Goal: Information Seeking & Learning: Learn about a topic

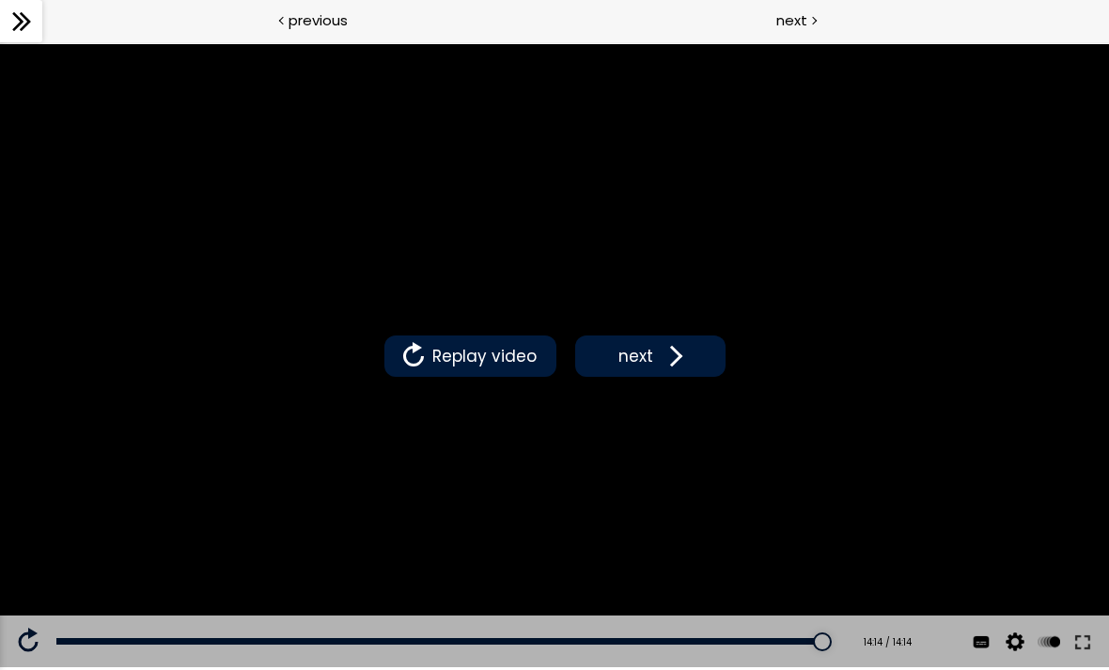
scroll to position [1545, 0]
click at [434, 353] on span "Replay video" at bounding box center [485, 356] width 114 height 24
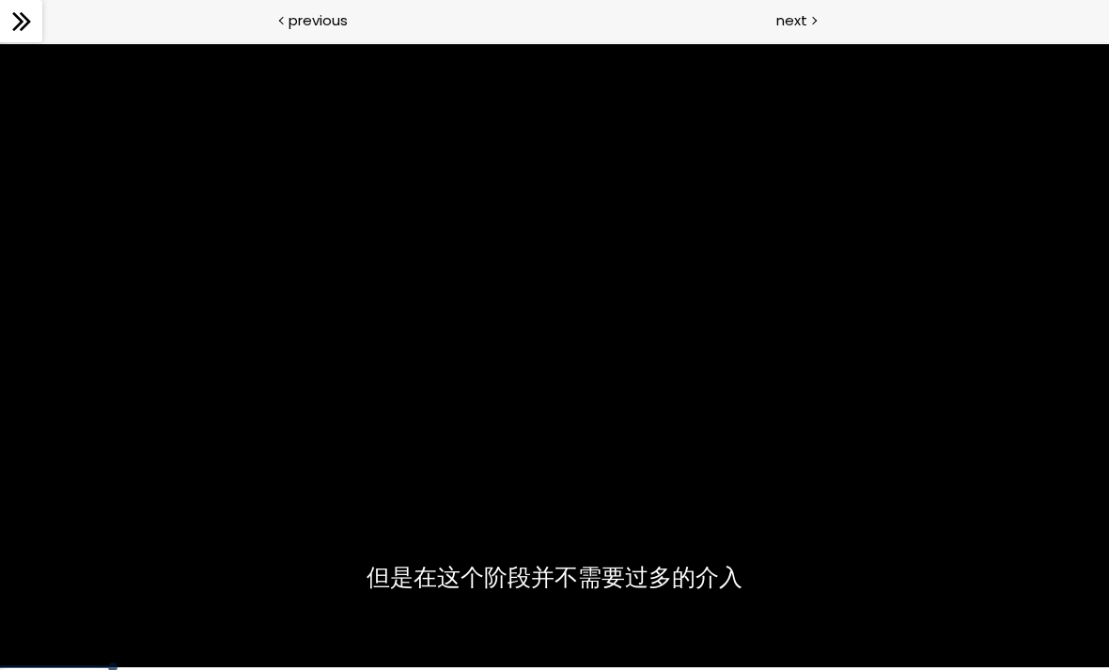
click at [594, 430] on div at bounding box center [554, 356] width 1109 height 624
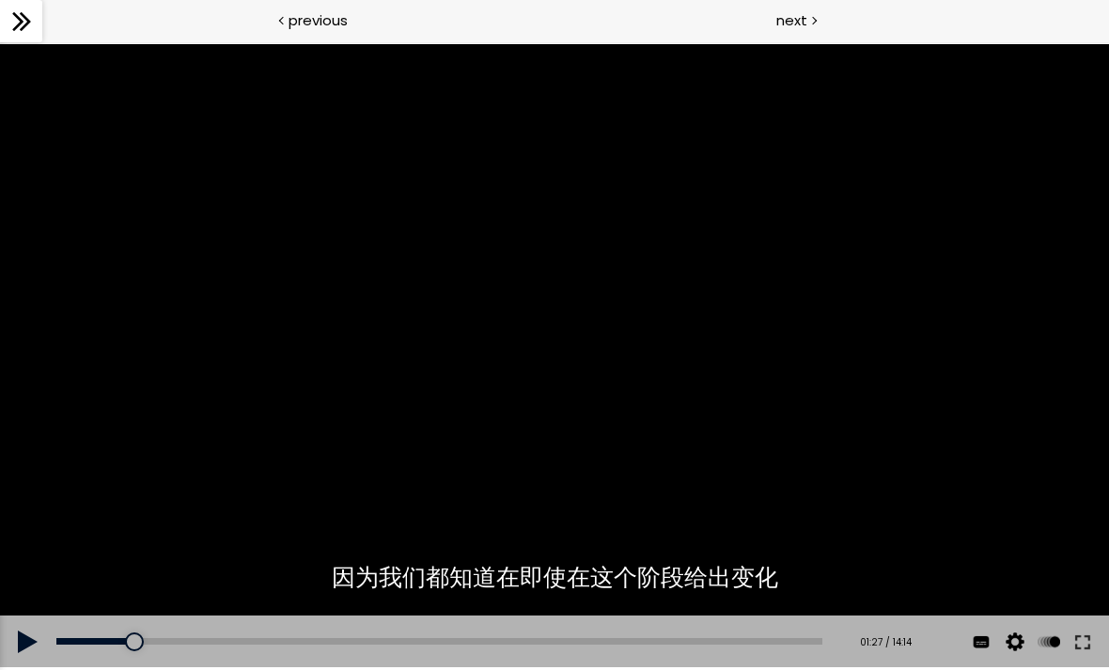
click at [550, 382] on div at bounding box center [554, 356] width 1109 height 624
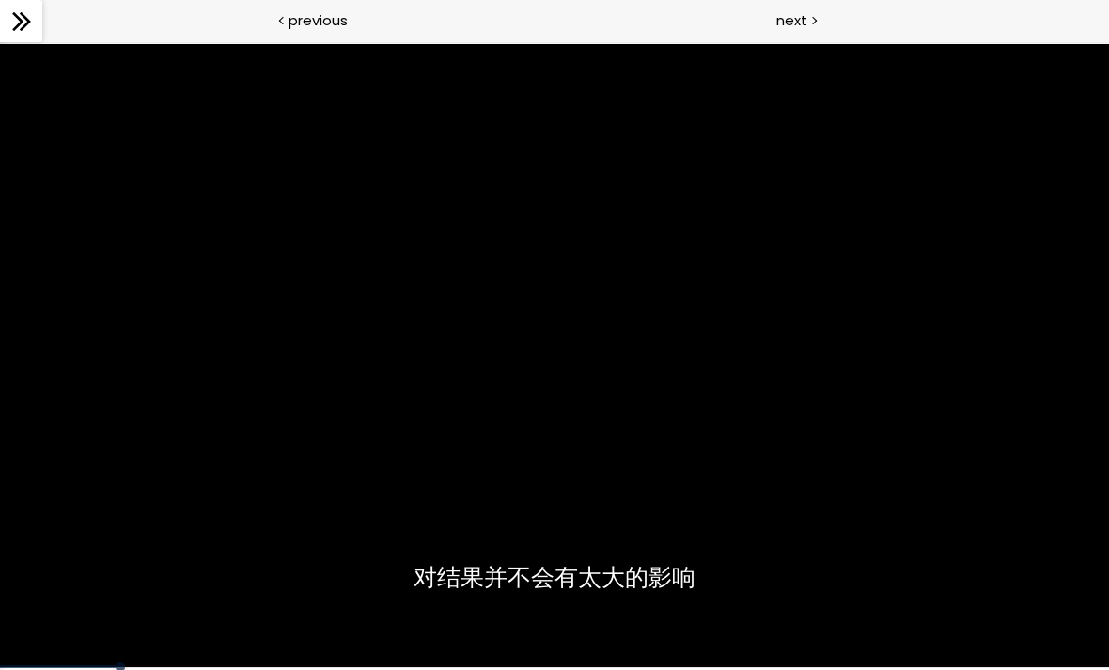
click at [608, 376] on div at bounding box center [554, 356] width 1109 height 624
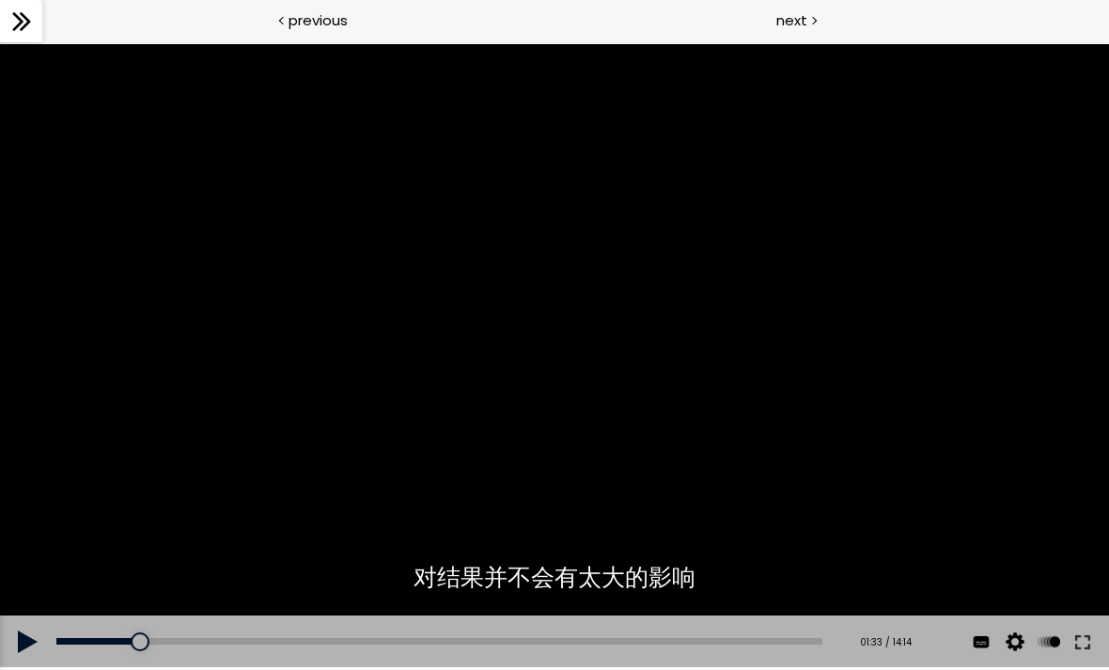
click at [545, 378] on div at bounding box center [554, 356] width 1109 height 624
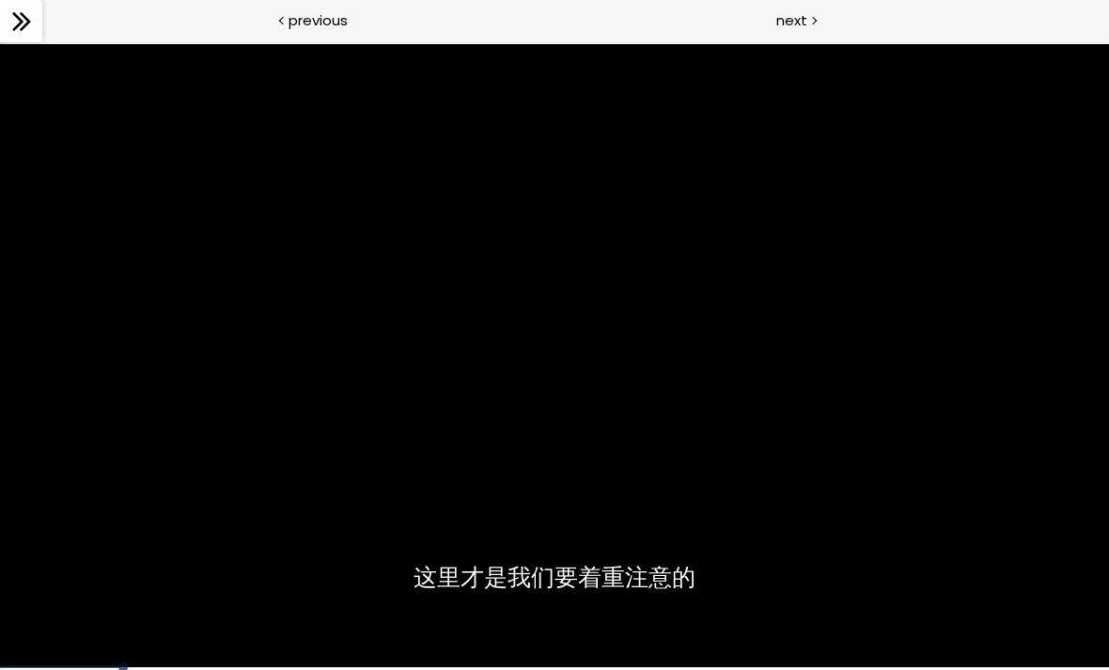
click at [677, 383] on div at bounding box center [554, 356] width 1109 height 624
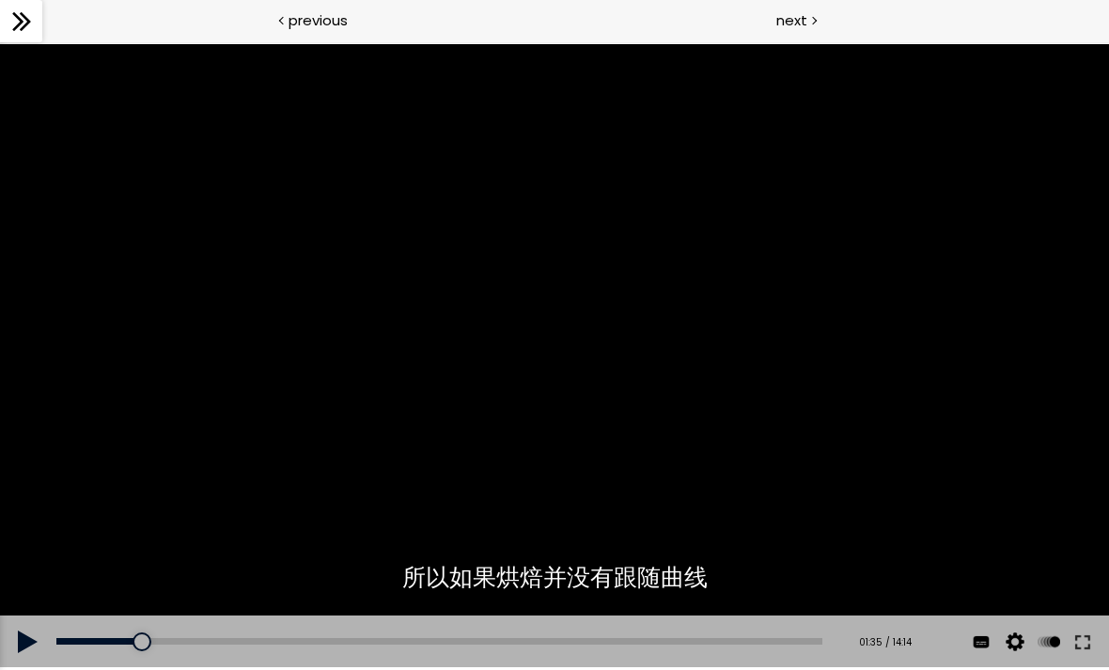
click at [547, 350] on div at bounding box center [554, 356] width 1109 height 624
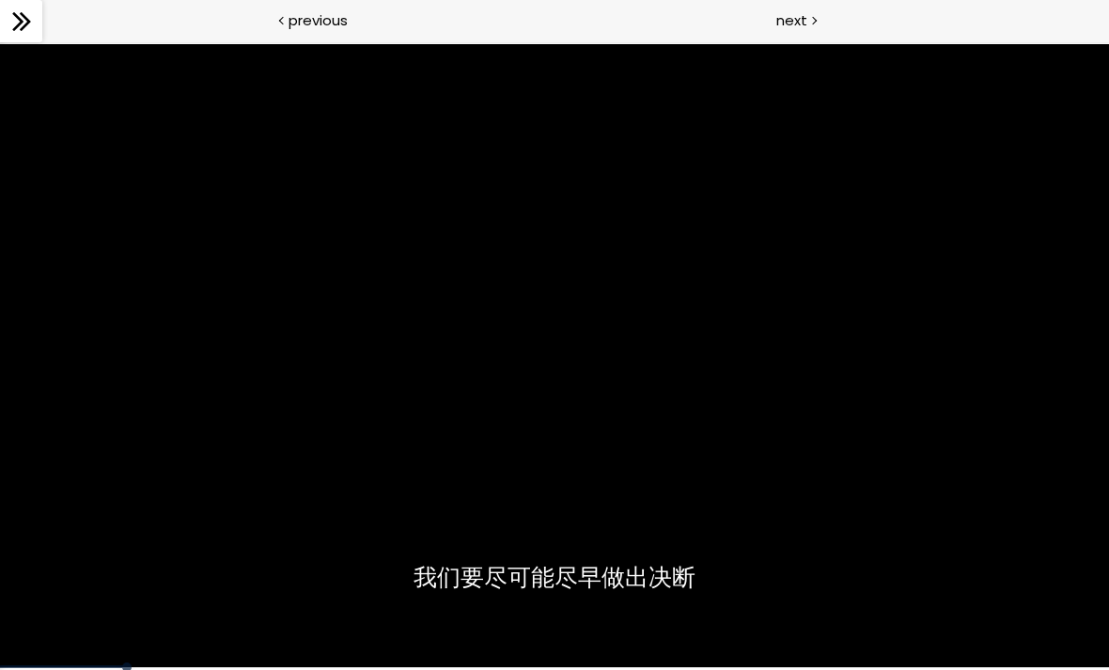
click at [561, 428] on div at bounding box center [554, 356] width 1109 height 624
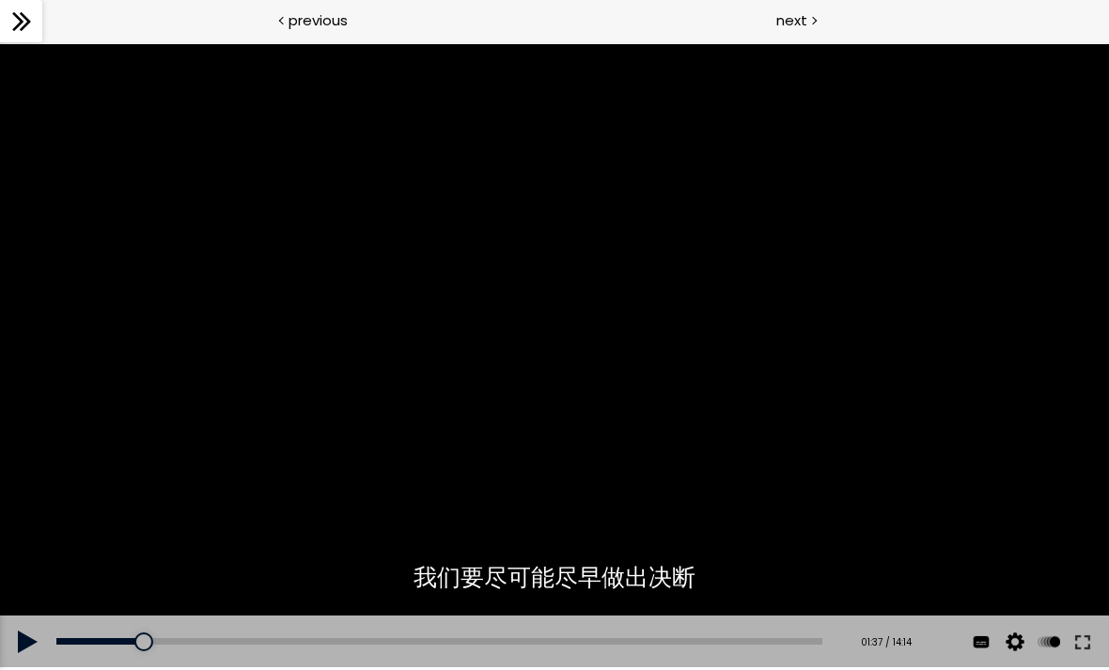
click at [550, 378] on div at bounding box center [554, 356] width 1109 height 624
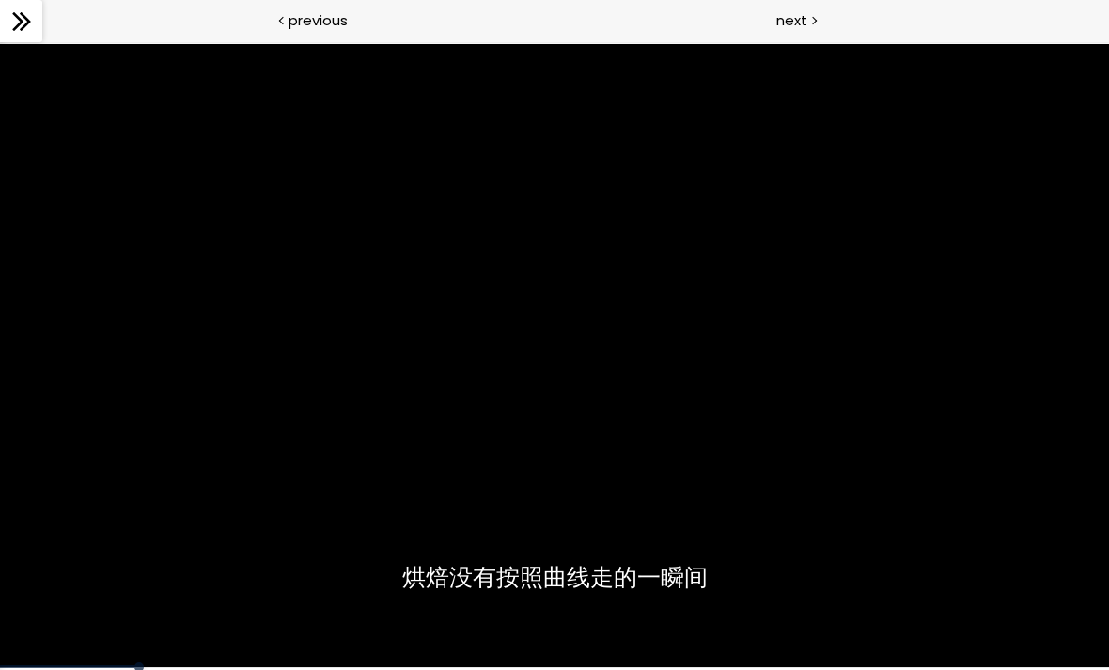
click at [578, 457] on div at bounding box center [554, 356] width 1109 height 624
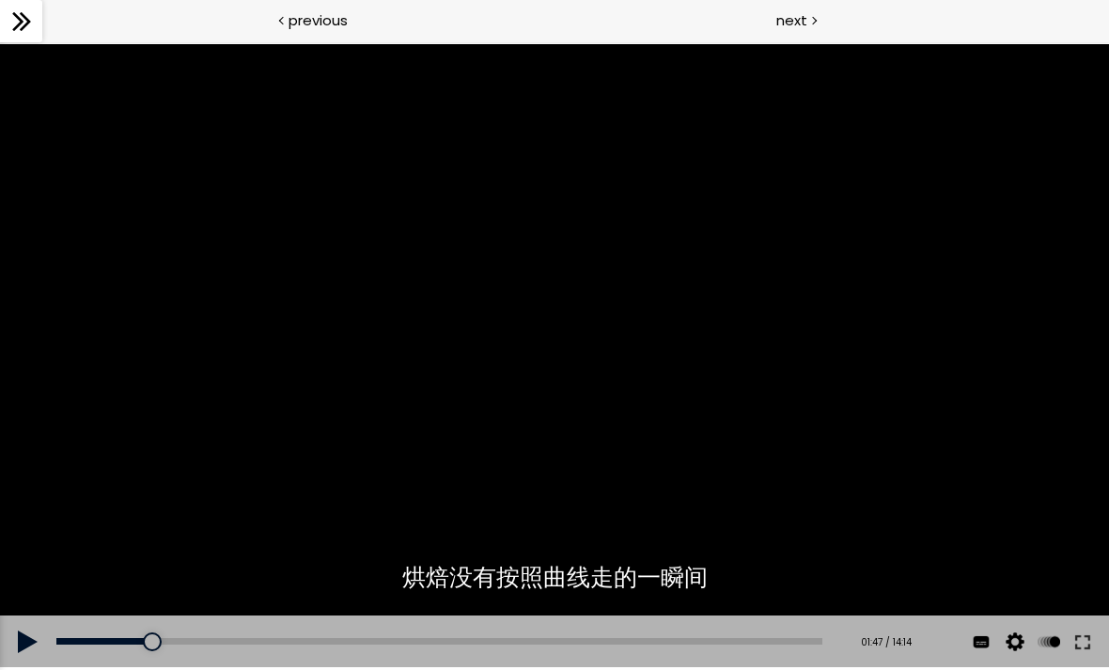
click at [515, 318] on div at bounding box center [554, 356] width 1109 height 624
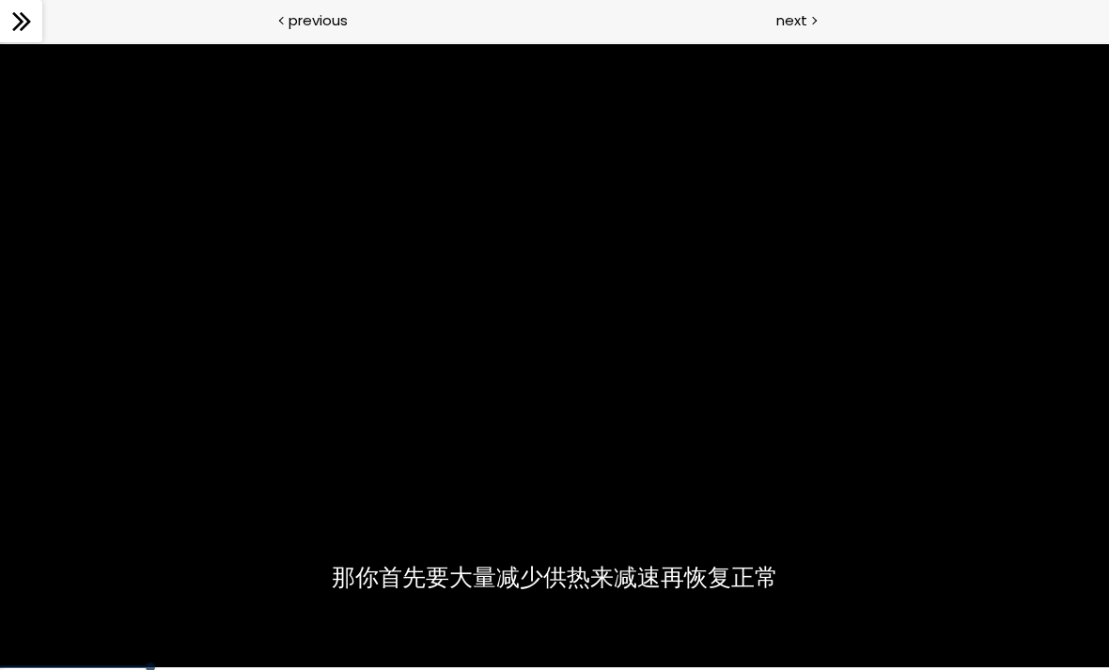
click at [600, 403] on div at bounding box center [554, 356] width 1109 height 624
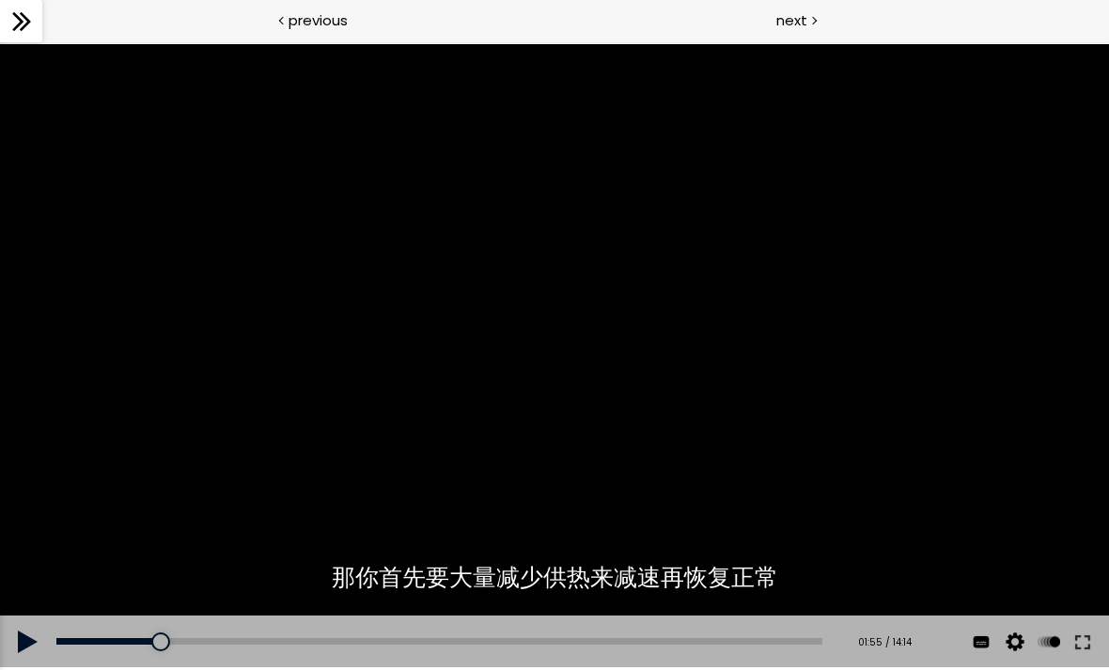
click at [484, 355] on div at bounding box center [554, 356] width 1109 height 624
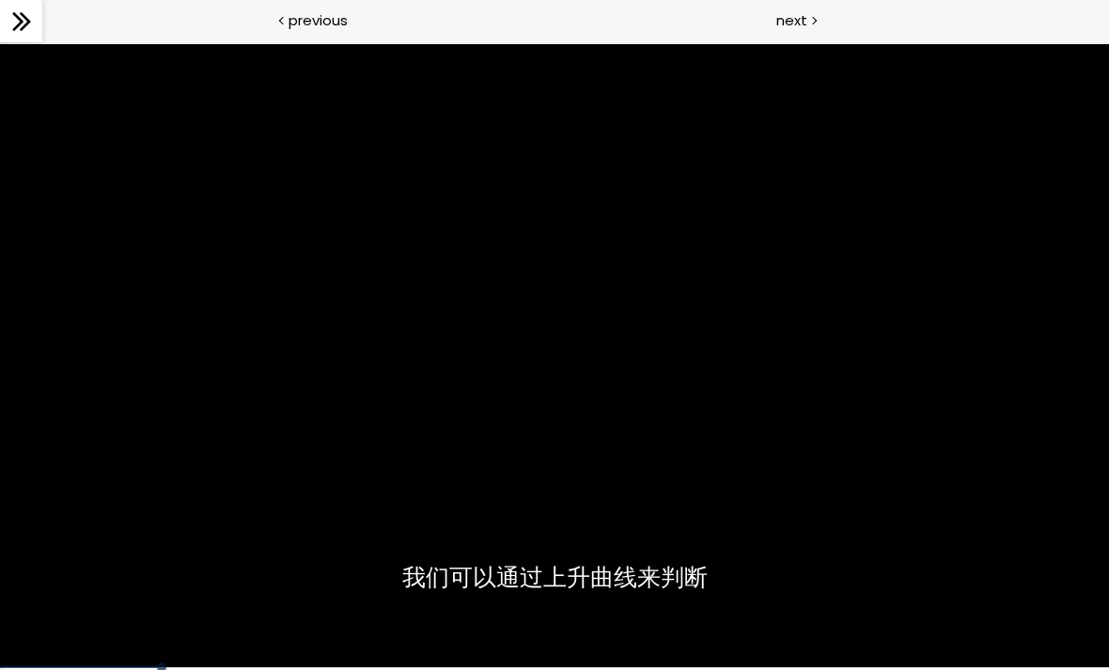
click at [465, 524] on div at bounding box center [554, 356] width 1109 height 624
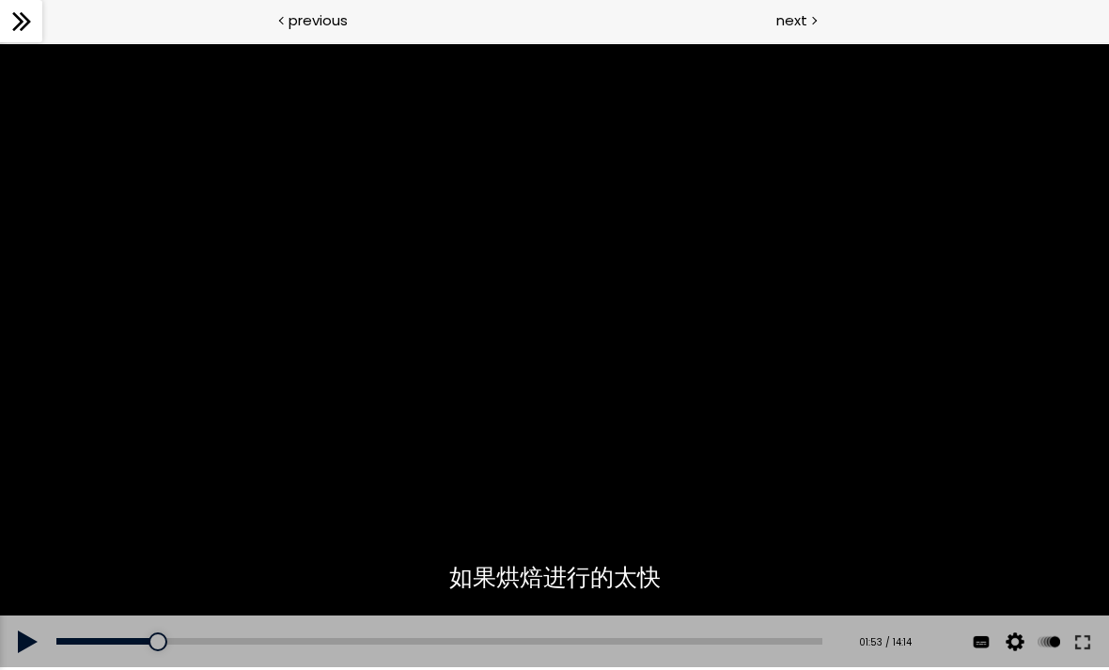
click at [167, 626] on div "Add chapter 00:26" at bounding box center [439, 641] width 766 height 53
click at [165, 632] on div "Add chapter 00:26" at bounding box center [439, 641] width 766 height 53
click at [180, 631] on div "Add chapter 00:26" at bounding box center [439, 641] width 766 height 53
click at [431, 428] on div at bounding box center [554, 356] width 1109 height 624
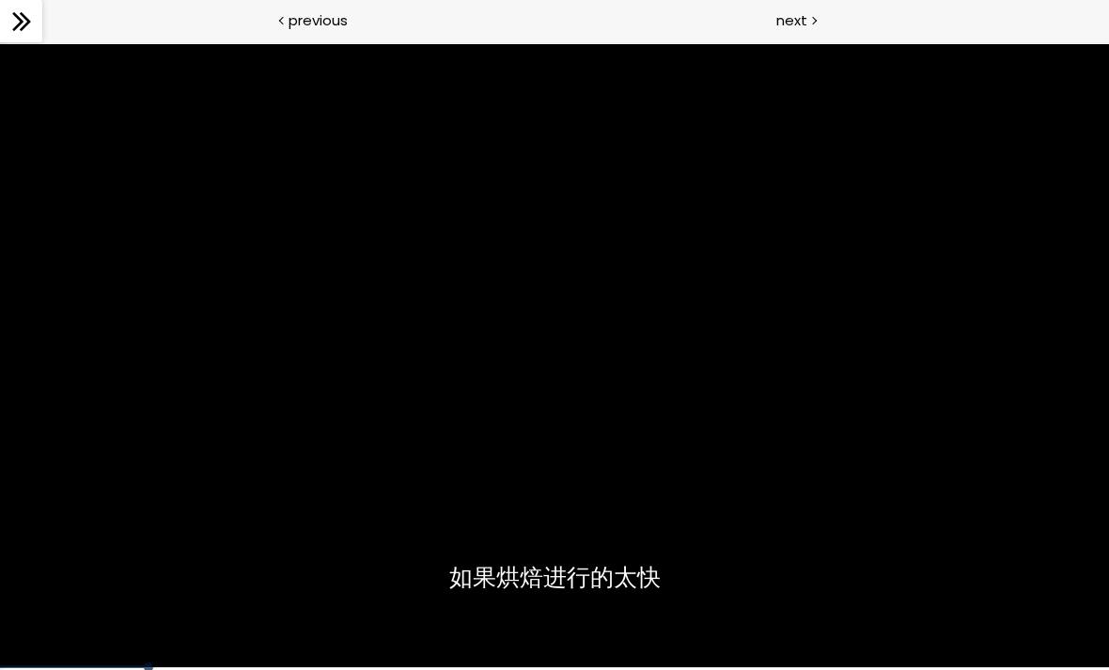
click at [351, 487] on div at bounding box center [554, 356] width 1109 height 624
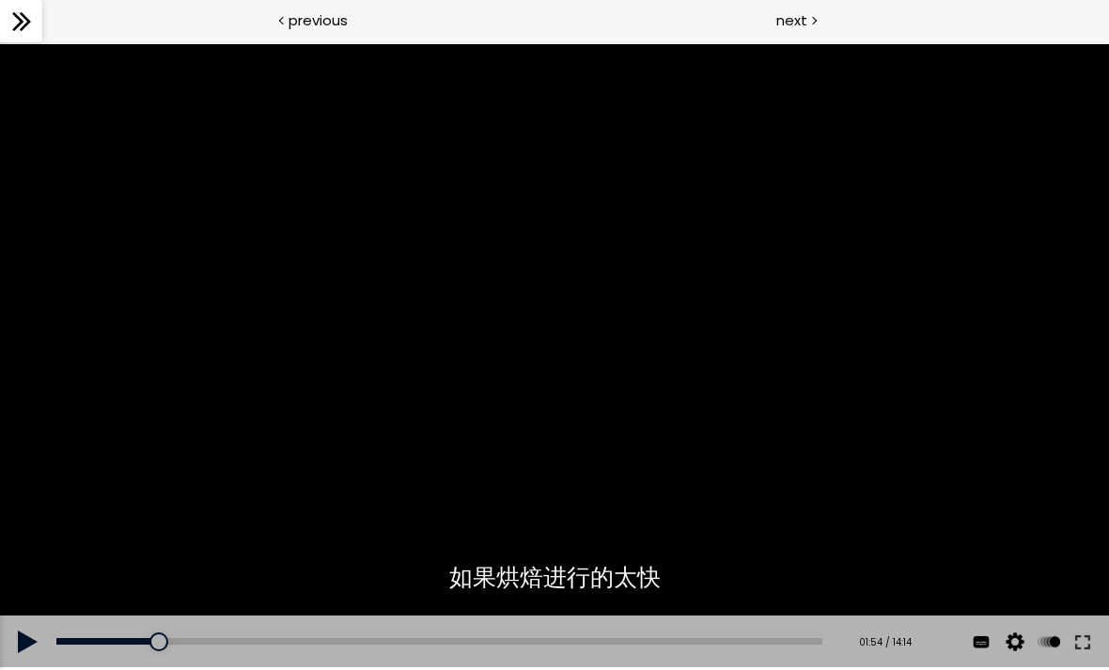
click at [168, 631] on div "Add chapter 00:26" at bounding box center [439, 641] width 766 height 53
click at [157, 632] on div "Add chapter 01:15" at bounding box center [439, 641] width 766 height 53
click at [132, 399] on div at bounding box center [554, 356] width 1109 height 624
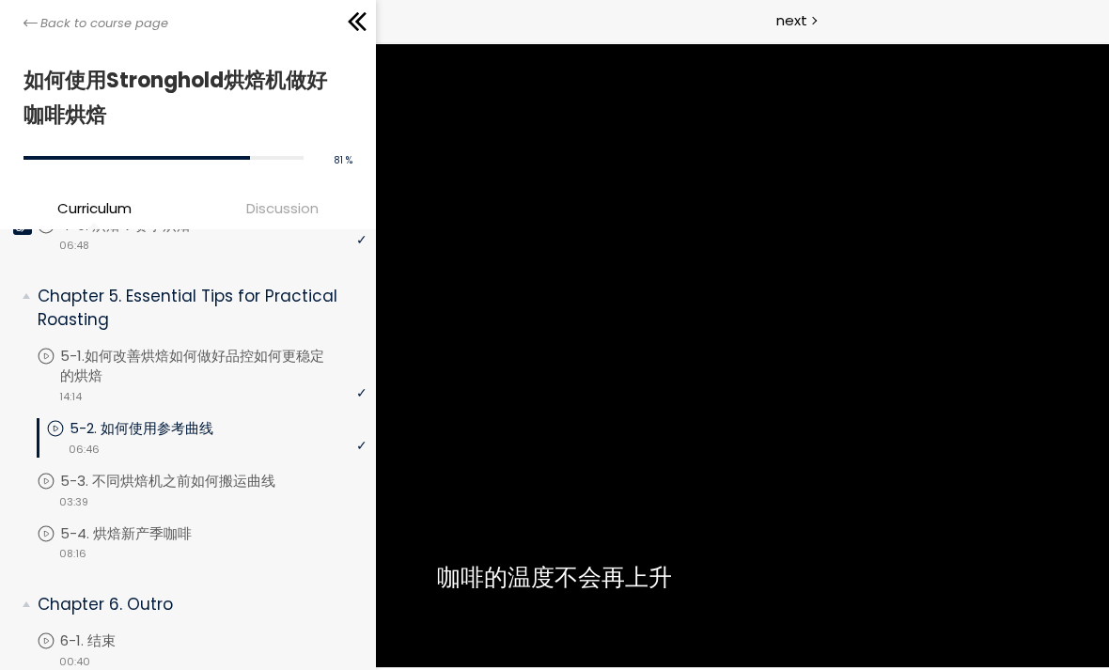
click at [33, 23] on icon at bounding box center [30, 23] width 14 height 7
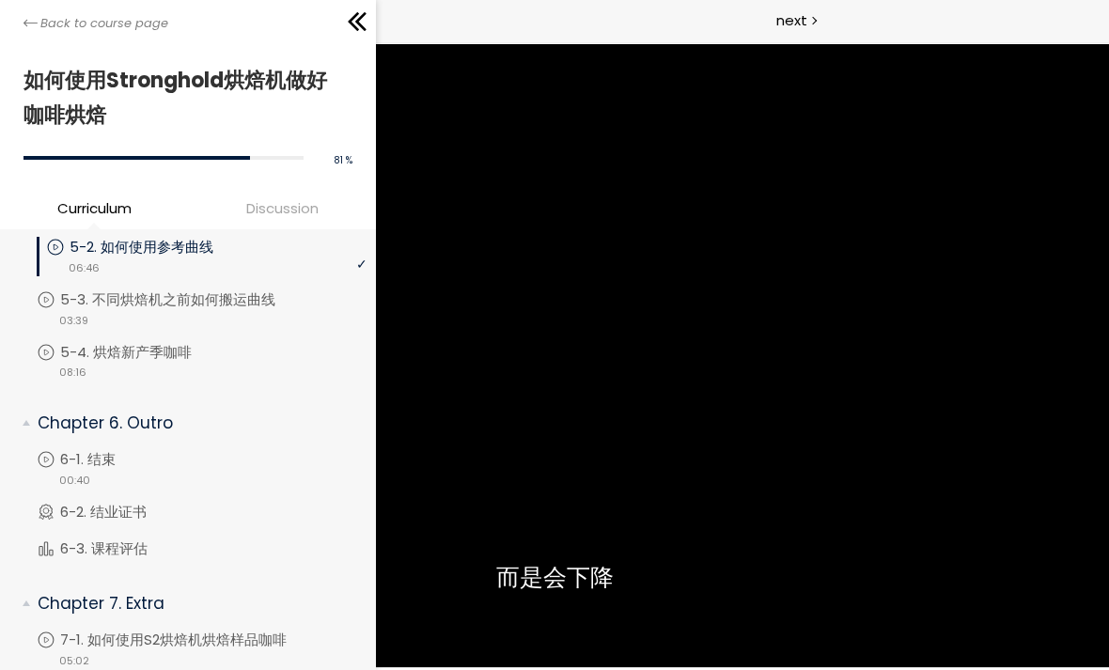
scroll to position [1721, 0]
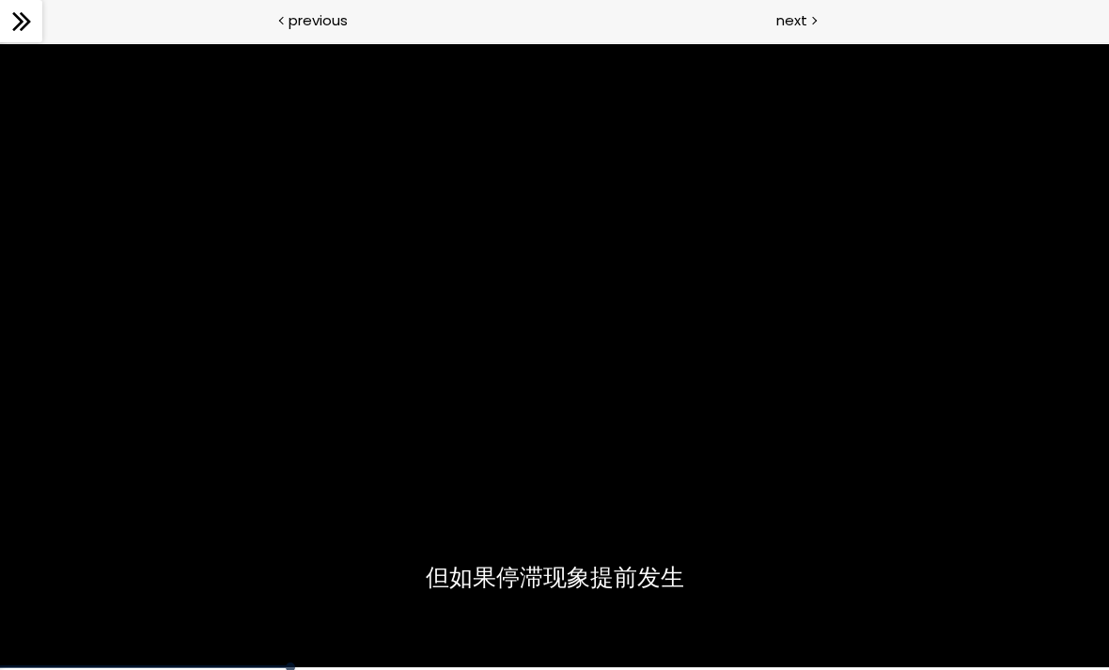
click at [662, 405] on div at bounding box center [554, 356] width 1109 height 624
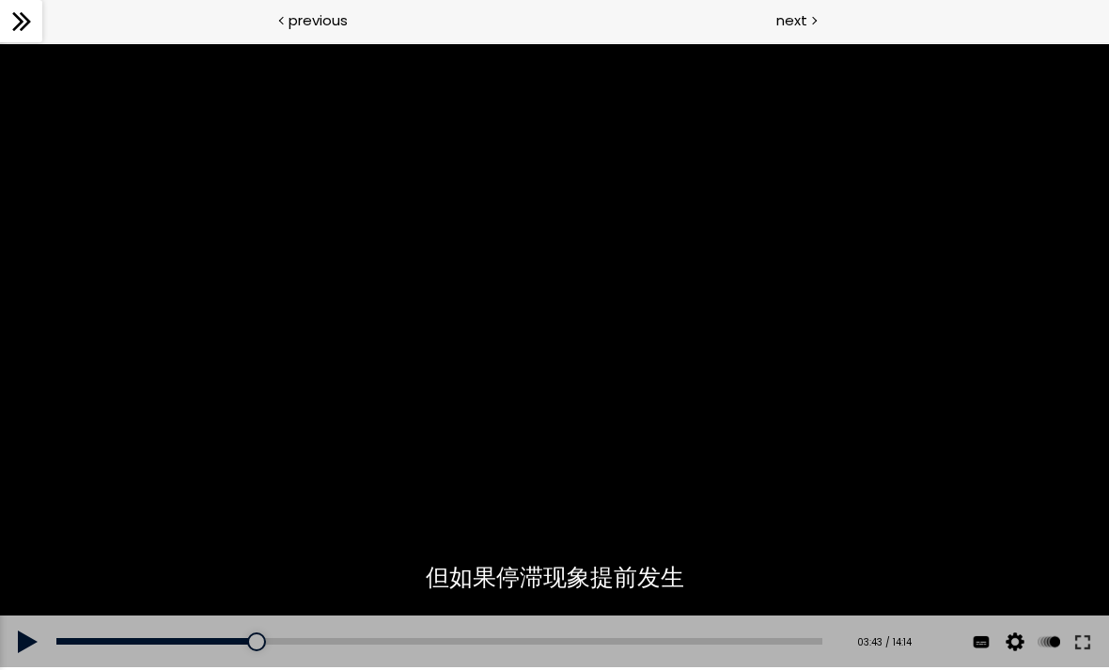
click at [506, 458] on div at bounding box center [554, 356] width 1109 height 624
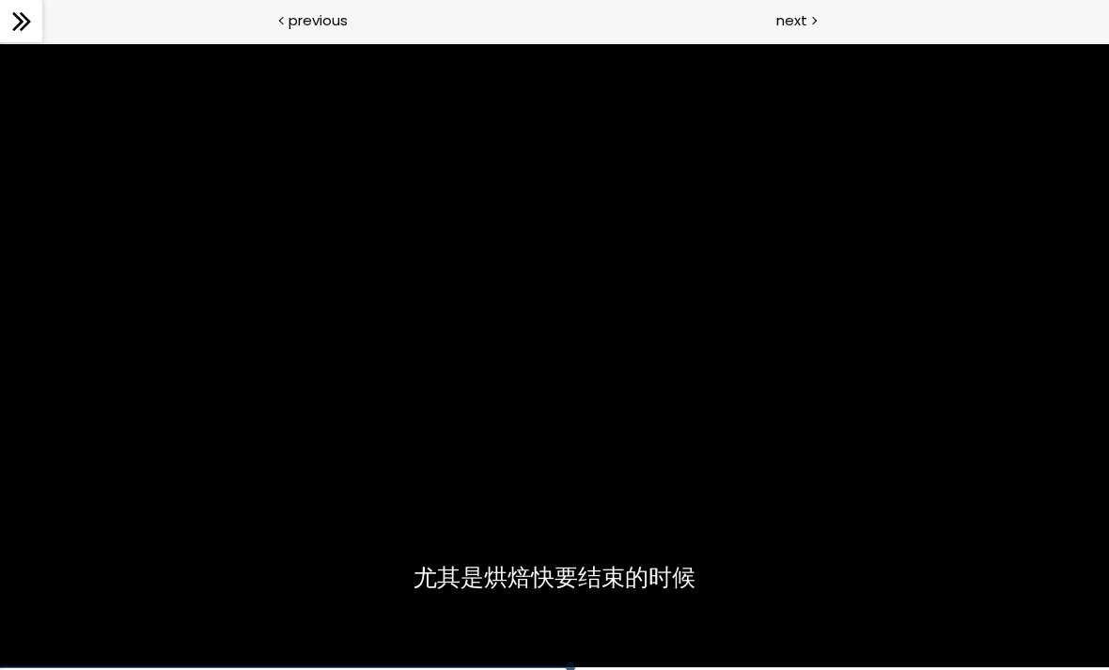
click at [505, 385] on div at bounding box center [554, 356] width 1109 height 624
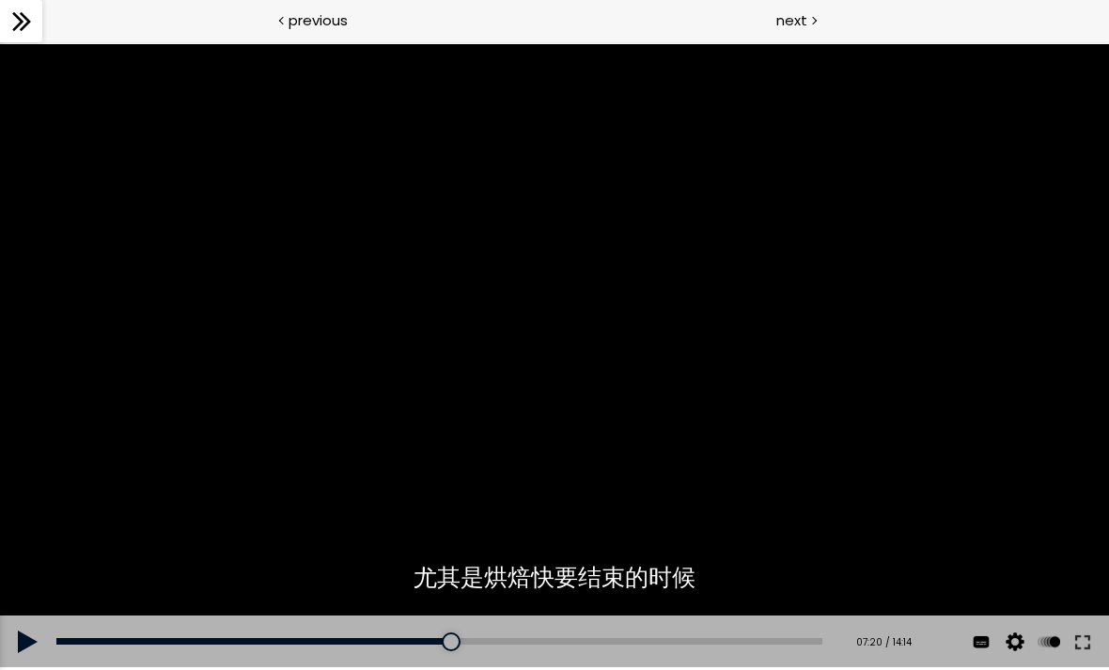
click at [480, 265] on div at bounding box center [554, 356] width 1109 height 624
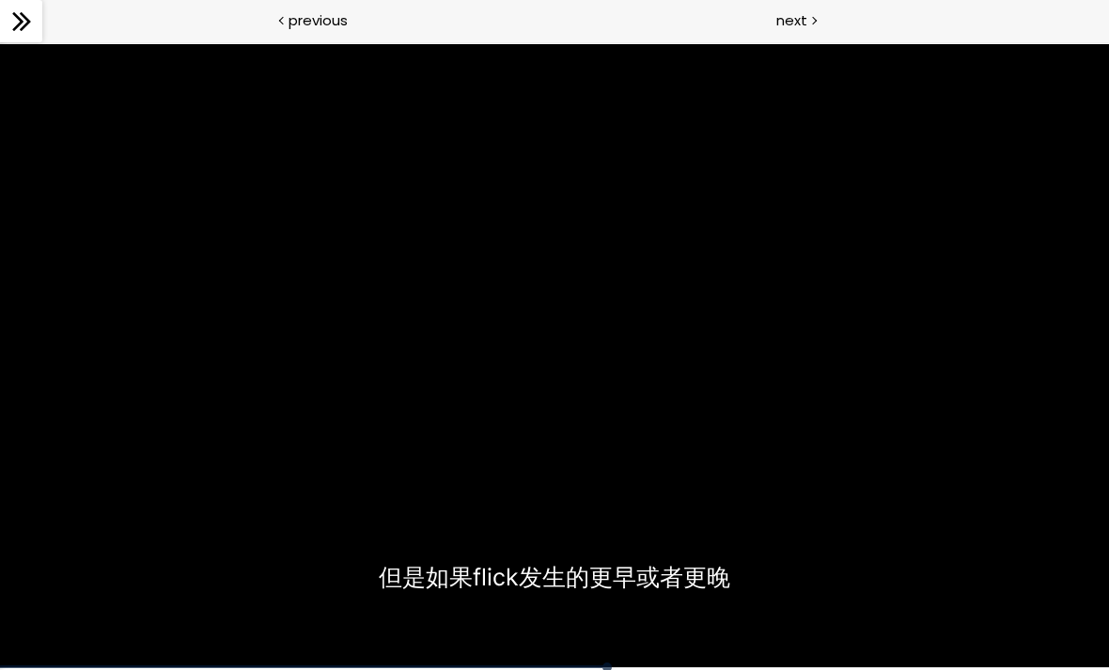
click at [744, 590] on div at bounding box center [554, 356] width 1109 height 624
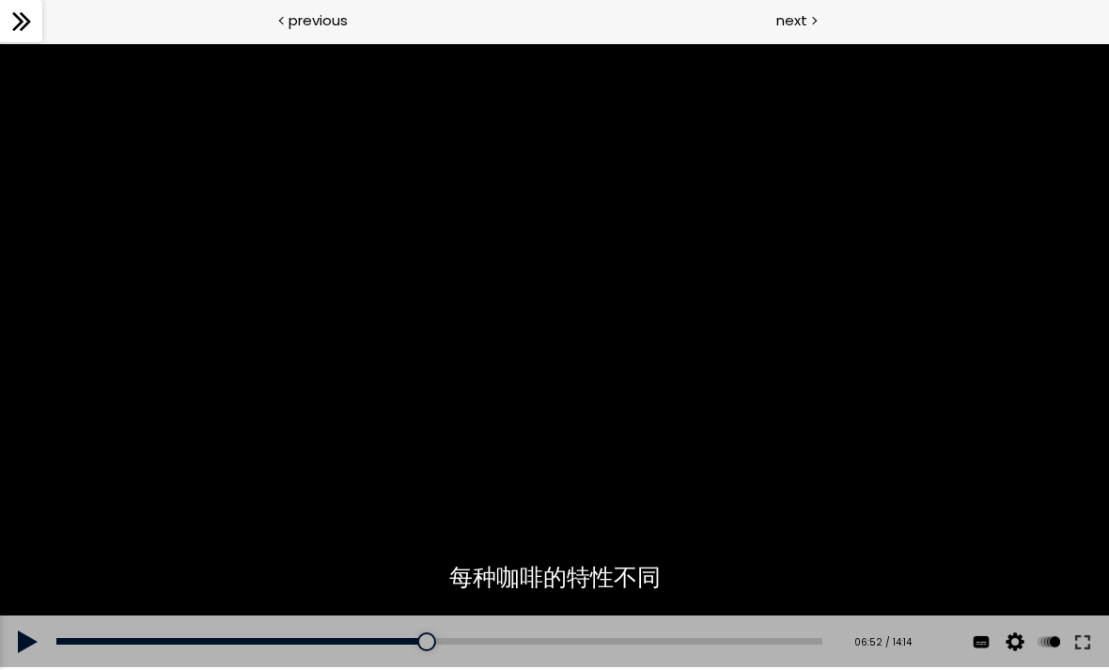
click at [627, 513] on div at bounding box center [554, 356] width 1109 height 624
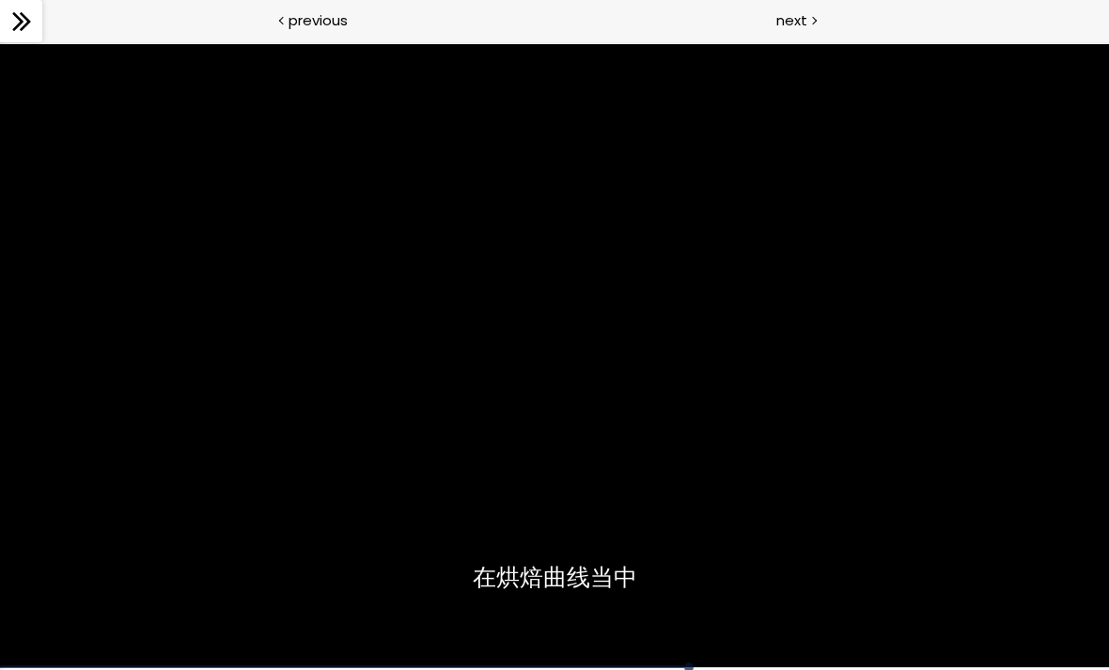
click at [517, 356] on div at bounding box center [554, 356] width 1109 height 624
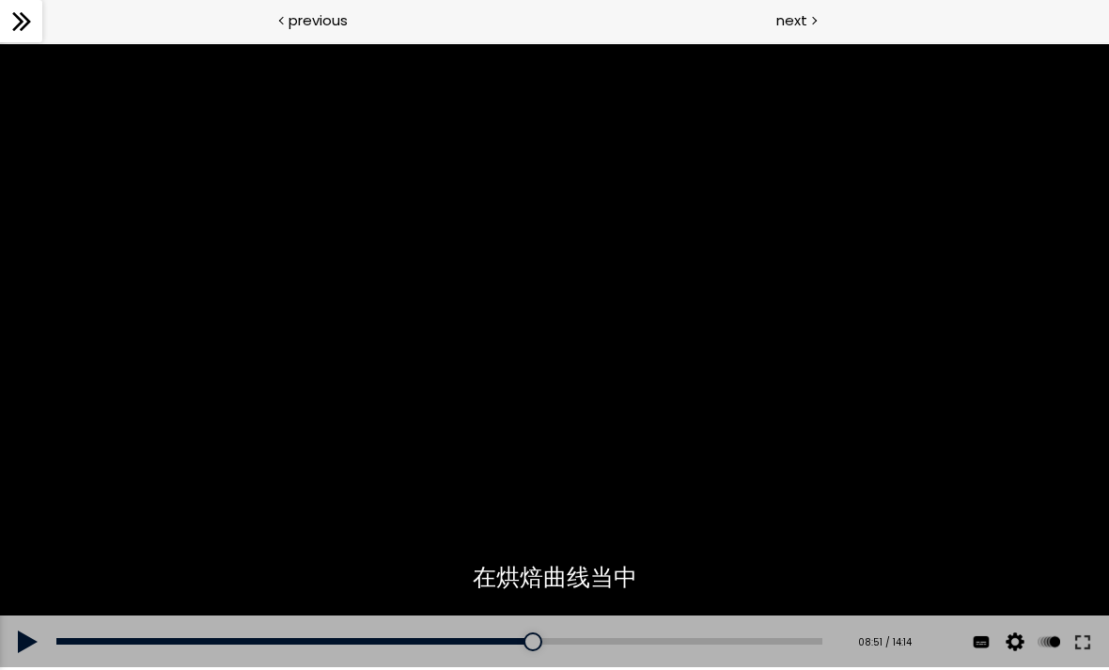
click at [564, 290] on div at bounding box center [554, 356] width 1109 height 624
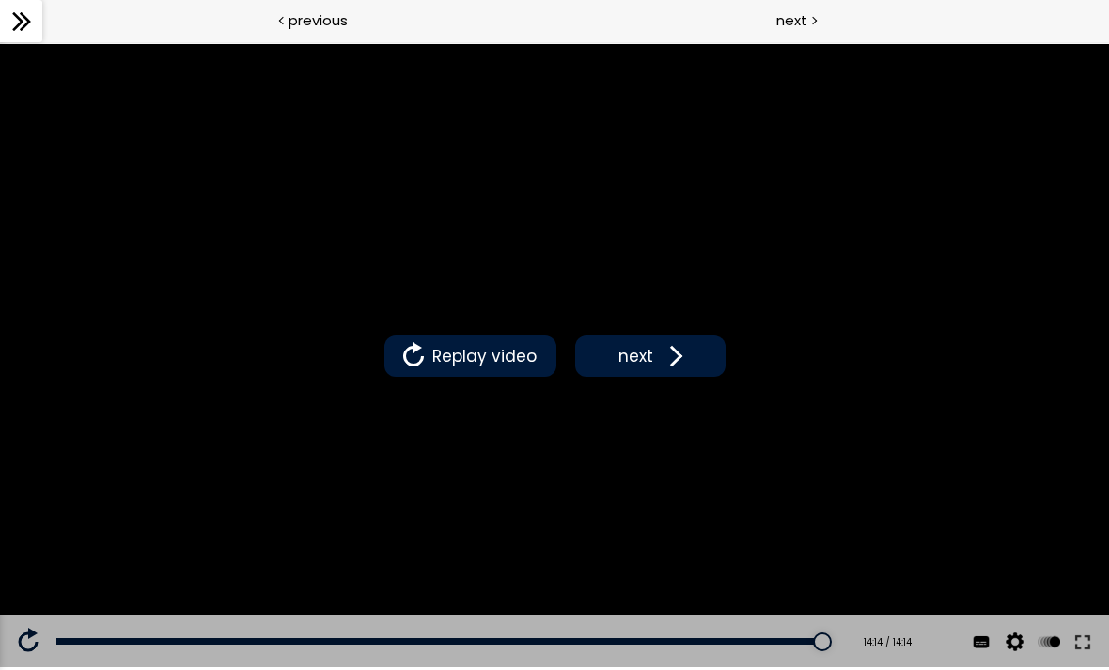
click at [650, 348] on span "next" at bounding box center [636, 356] width 44 height 24
click at [798, 27] on span "next" at bounding box center [791, 20] width 31 height 22
click at [810, 19] on div at bounding box center [813, 19] width 6 height 23
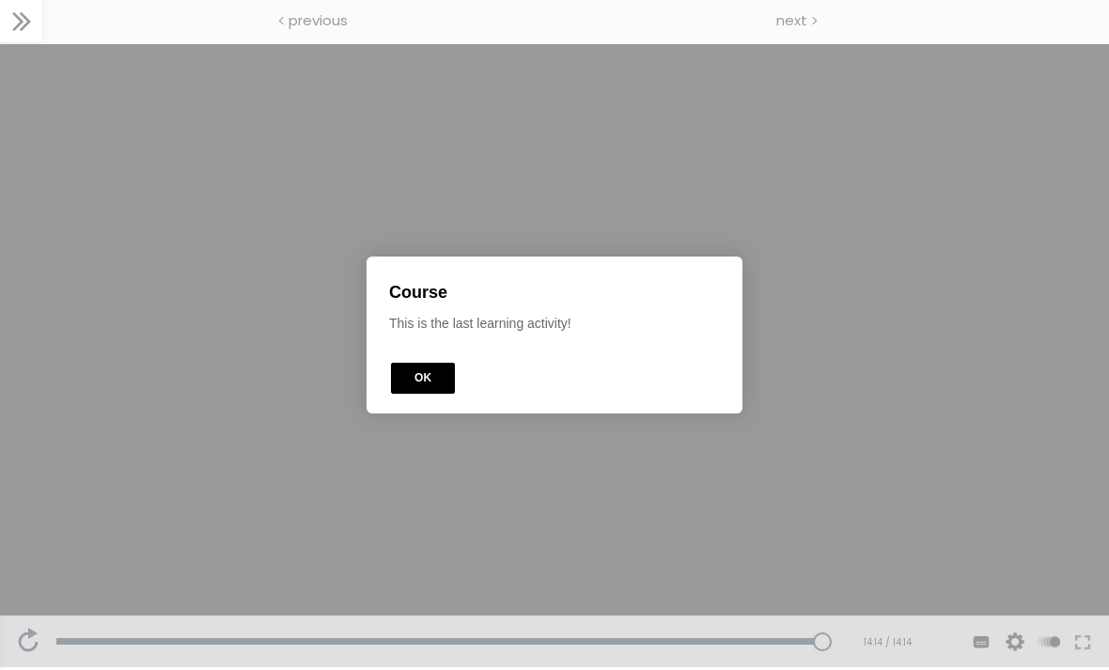
click at [434, 375] on button "OK" at bounding box center [423, 378] width 64 height 31
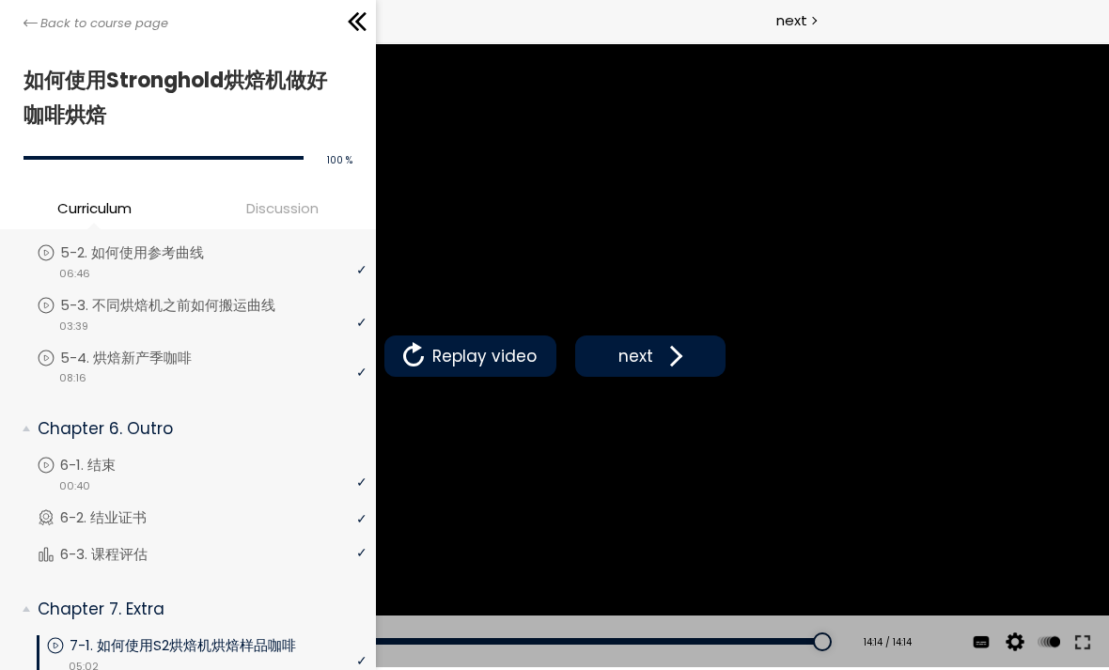
click at [30, 20] on icon at bounding box center [30, 23] width 14 height 14
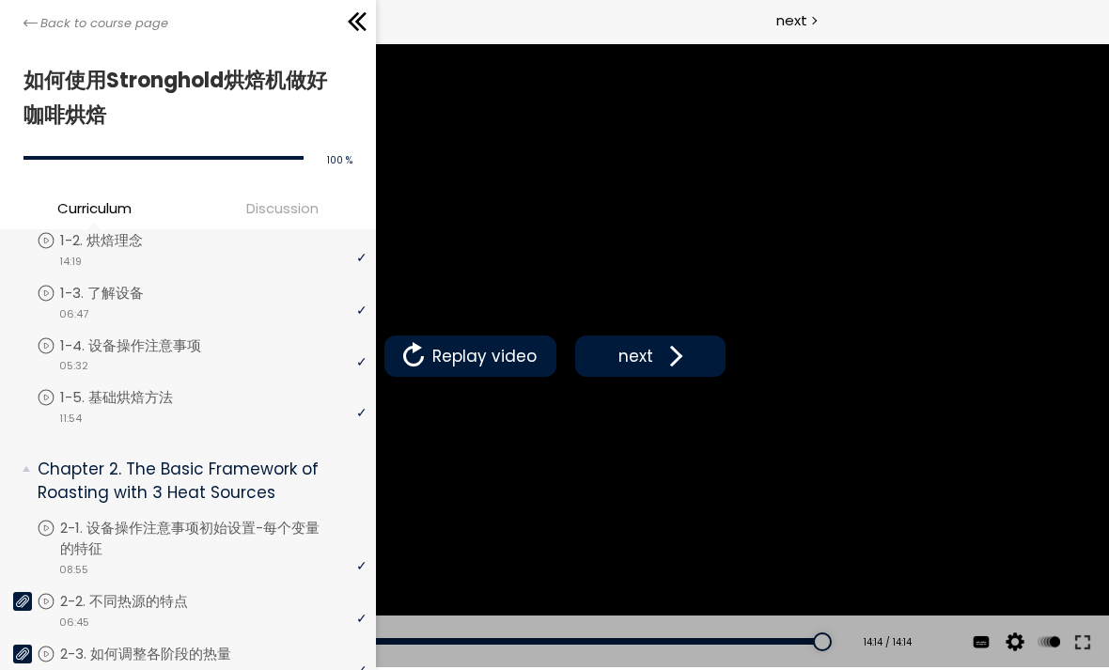
scroll to position [153, 0]
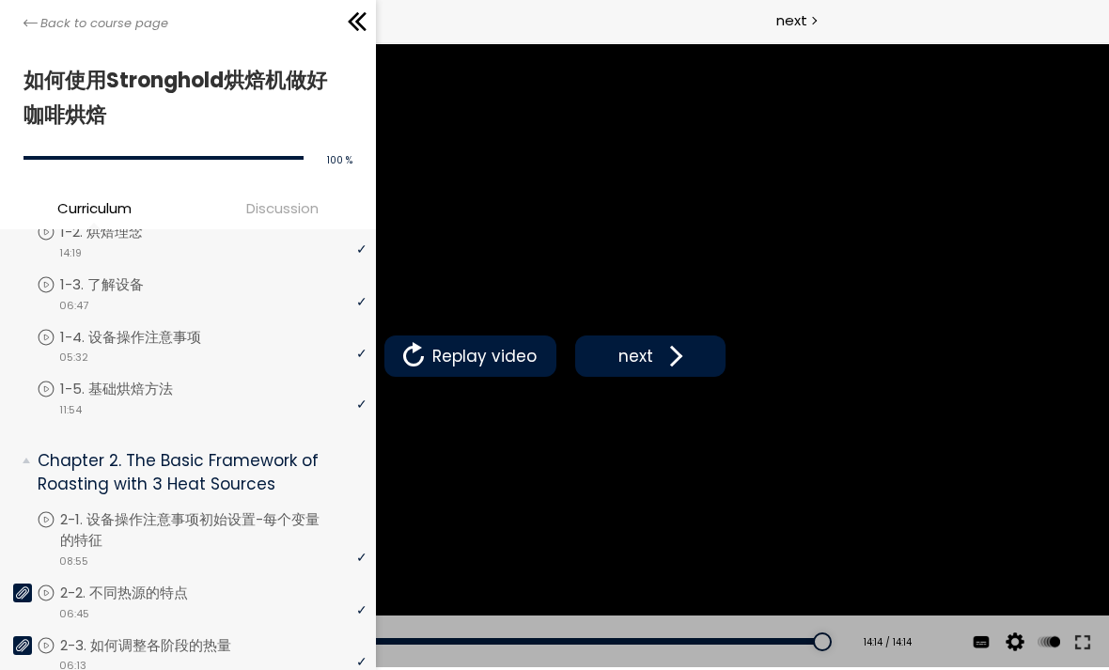
click at [268, 475] on p "Chapter 2. The Basic Framework of Roasting with 3 Heat Sources" at bounding box center [195, 472] width 315 height 46
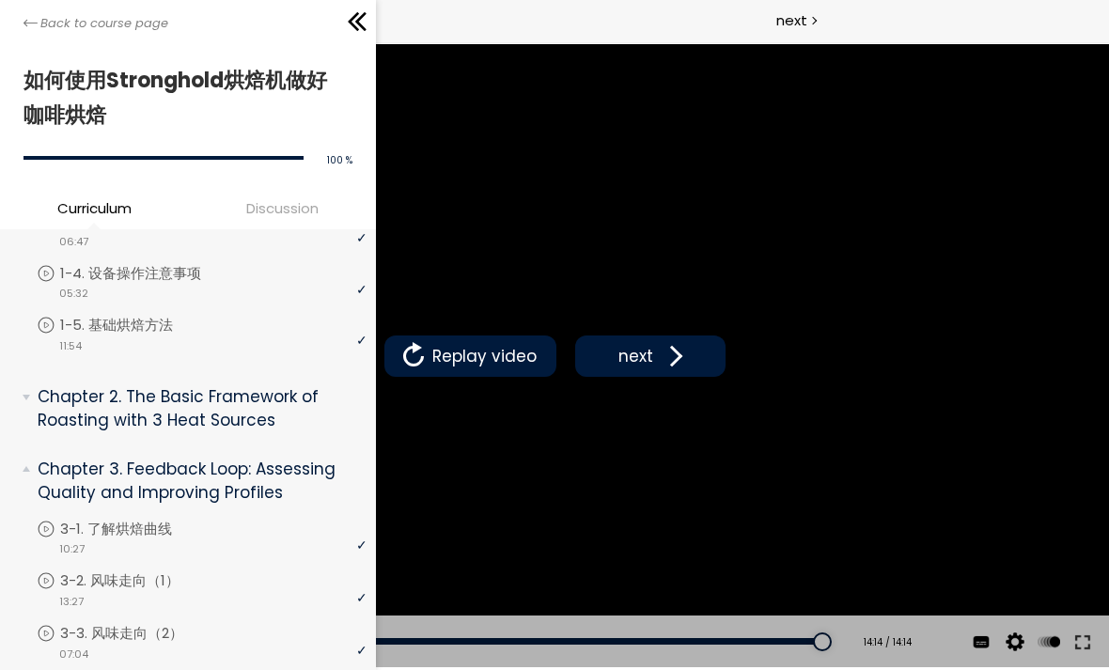
scroll to position [221, 0]
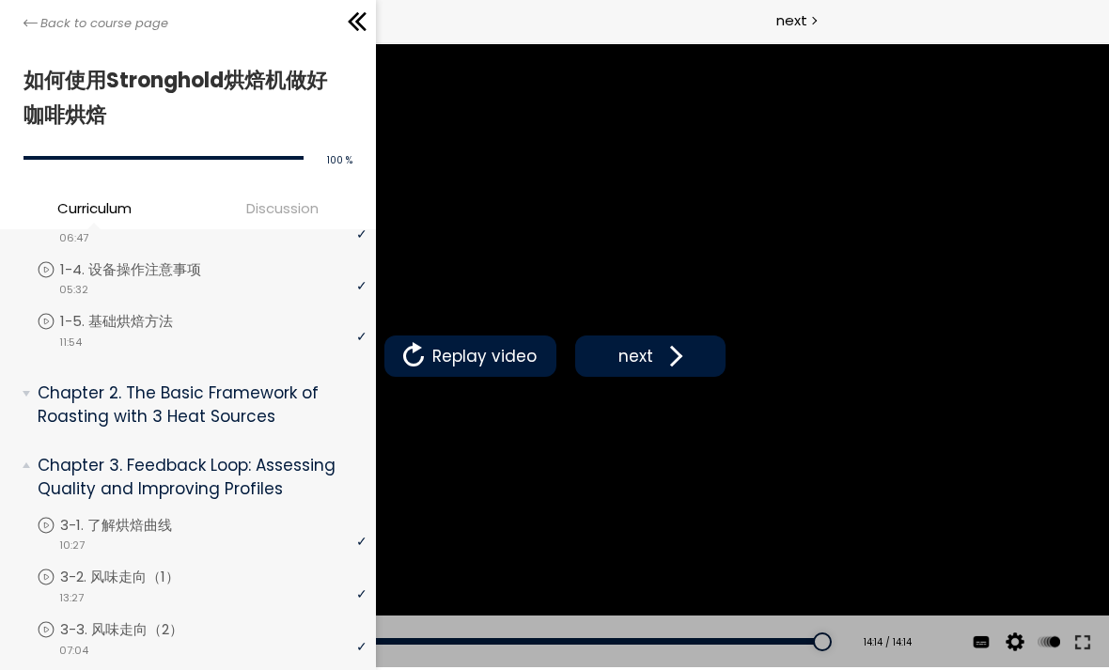
click at [229, 406] on p "Chapter 2. The Basic Framework of Roasting with 3 Heat Sources" at bounding box center [195, 405] width 315 height 46
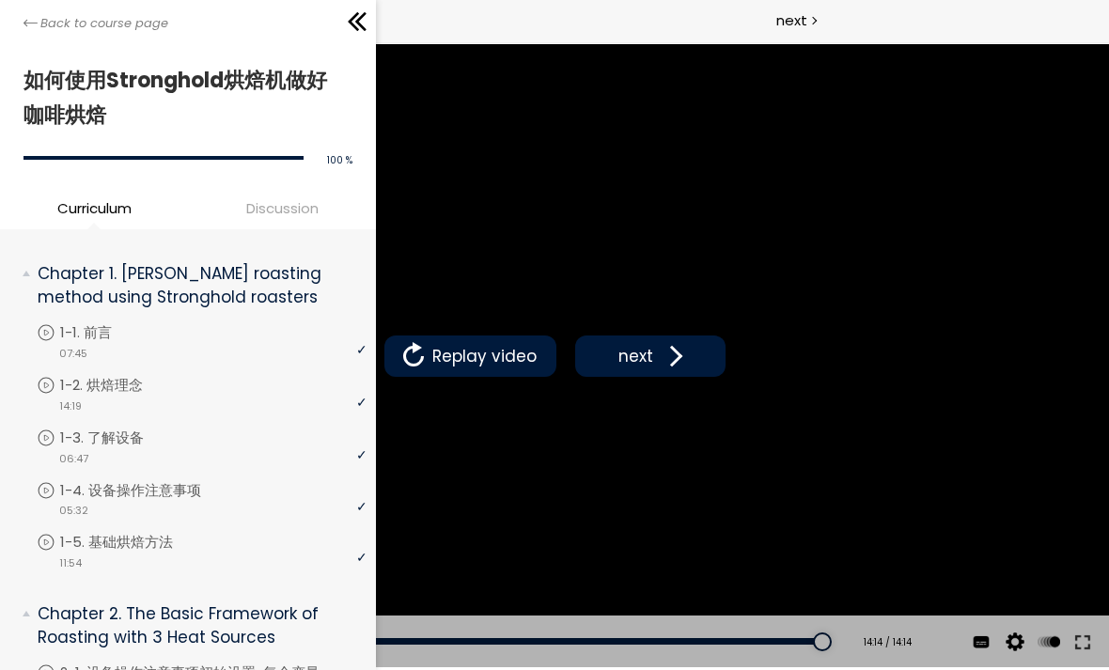
scroll to position [0, 0]
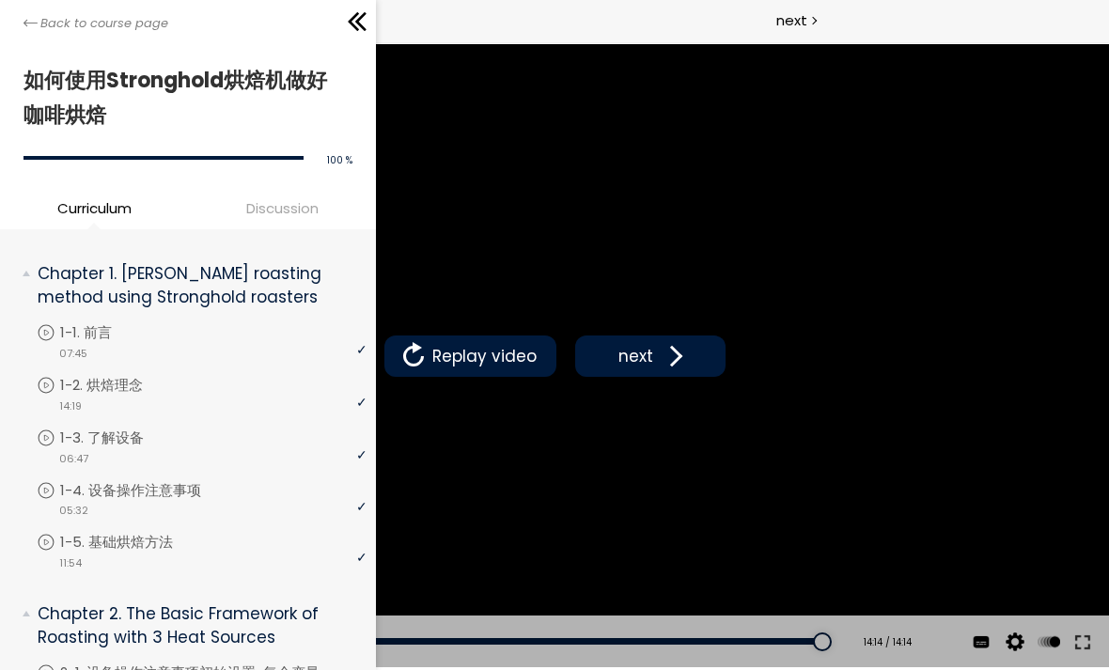
click at [201, 553] on div "video 11:54" at bounding box center [202, 562] width 330 height 19
